Goal: Task Accomplishment & Management: Use online tool/utility

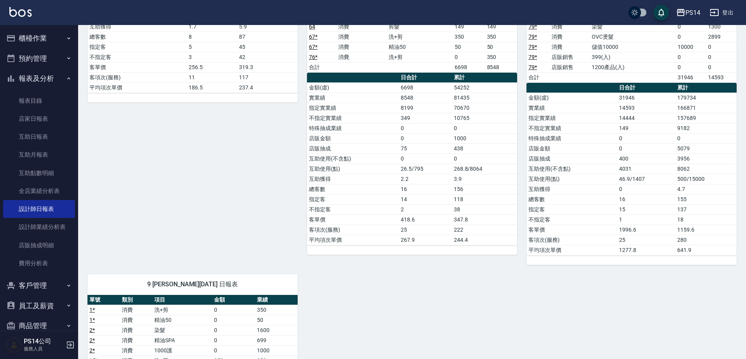
scroll to position [820, 0]
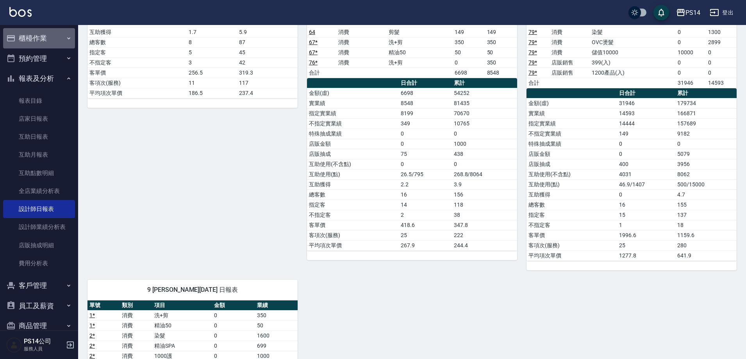
click at [47, 39] on button "櫃檯作業" at bounding box center [39, 38] width 72 height 20
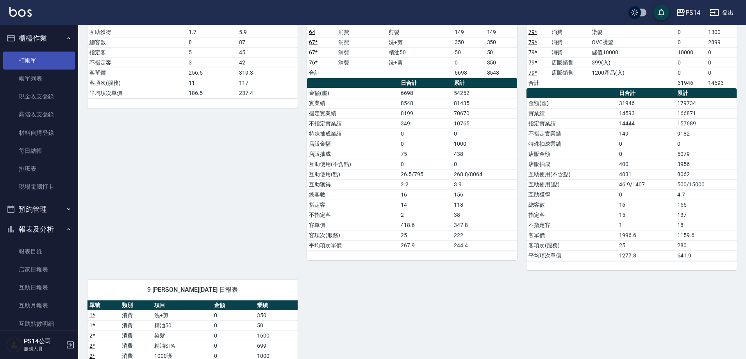
click at [45, 69] on link "打帳單" at bounding box center [39, 61] width 72 height 18
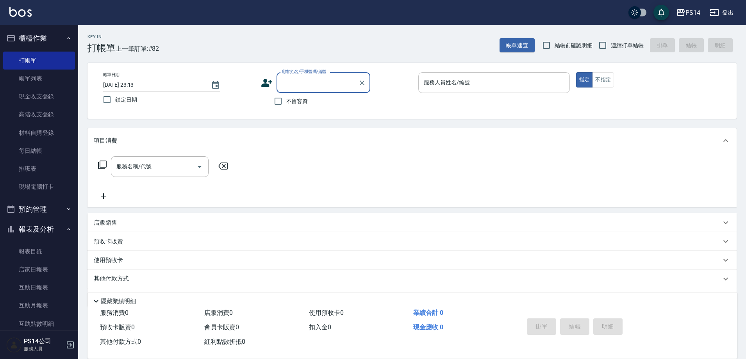
click at [470, 83] on input "服務人員姓名/編號" at bounding box center [494, 83] width 144 height 14
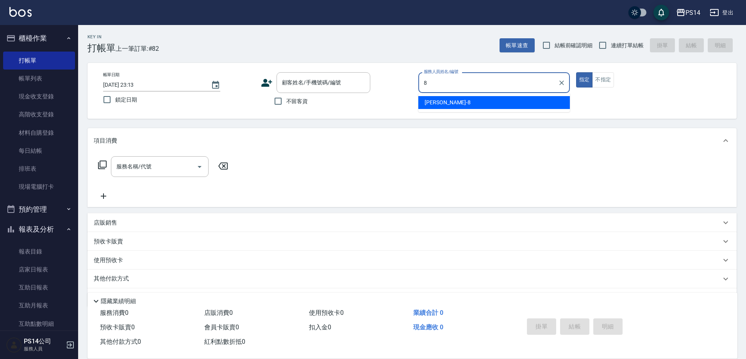
type input "[PERSON_NAME]-8"
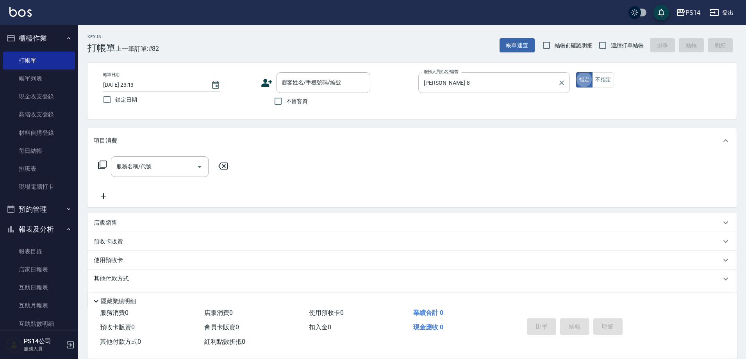
type button "true"
type input "[PERSON_NAME]499(0499)"
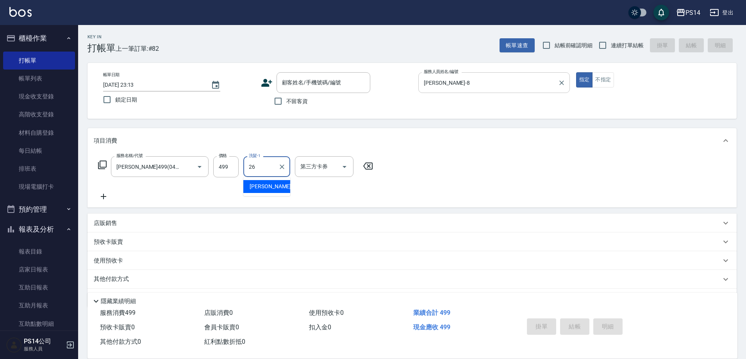
type input "[PERSON_NAME]-26"
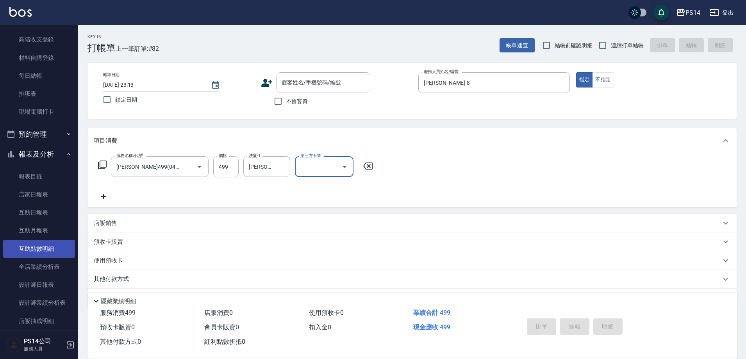
scroll to position [78, 0]
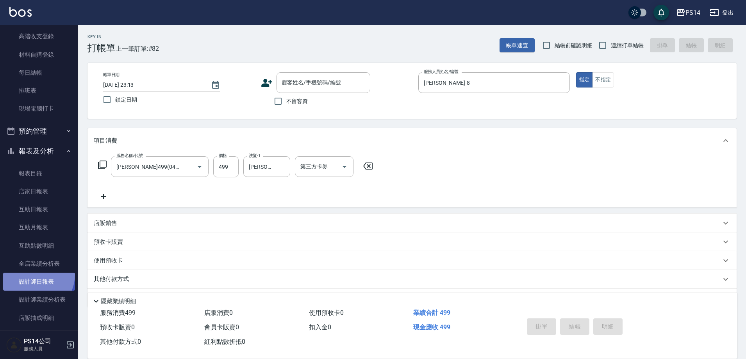
click at [32, 274] on link "設計師日報表" at bounding box center [39, 282] width 72 height 18
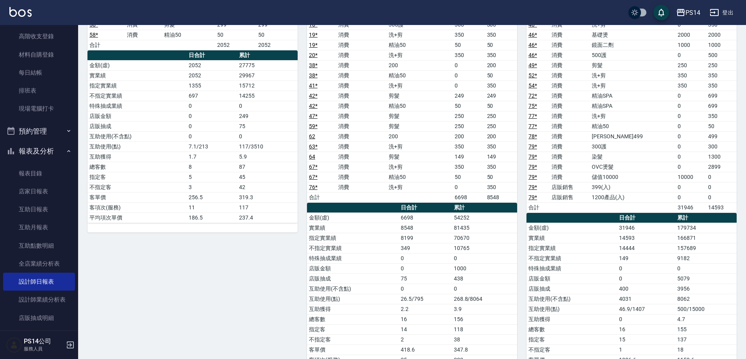
scroll to position [742, 0]
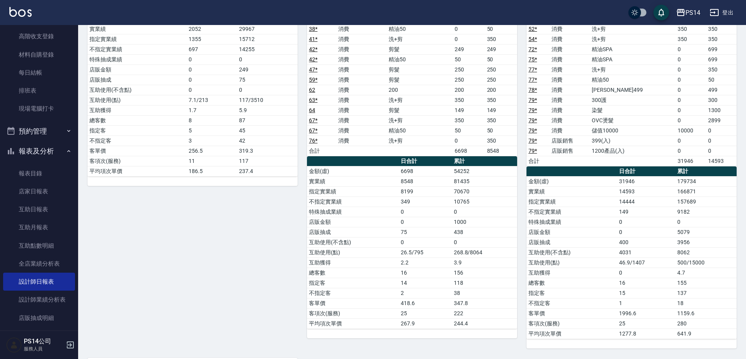
click at [3, 273] on link "設計師日報表" at bounding box center [39, 282] width 72 height 18
